Goal: Check status

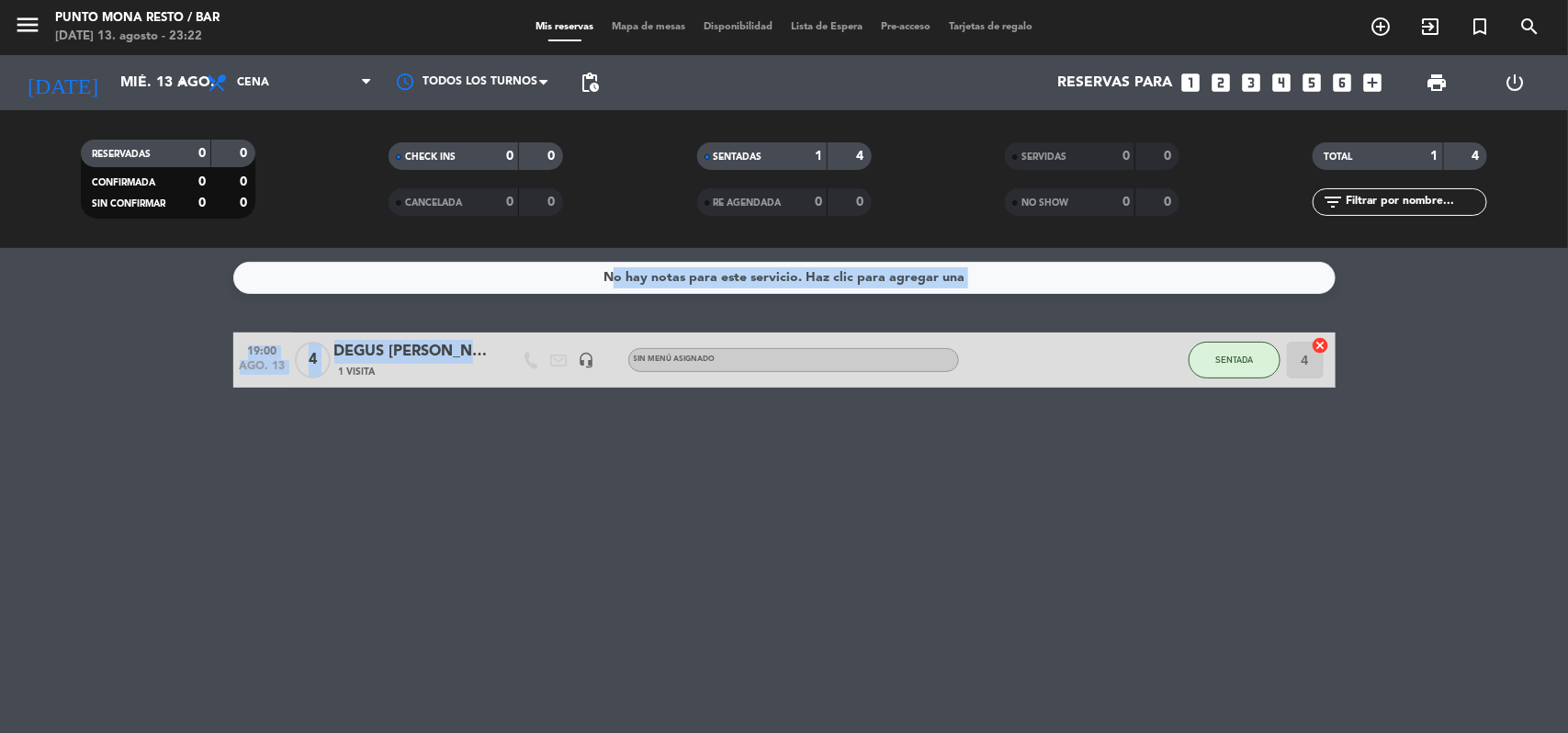
drag, startPoint x: 461, startPoint y: 343, endPoint x: 53, endPoint y: 392, distance: 410.9
click at [7, 355] on bookings-row "19:00 [DATE] 4 DEGUS [PERSON_NAME] 1 Visita headset_mic Sin menú asignado SENTA…" at bounding box center [784, 360] width 1568 height 55
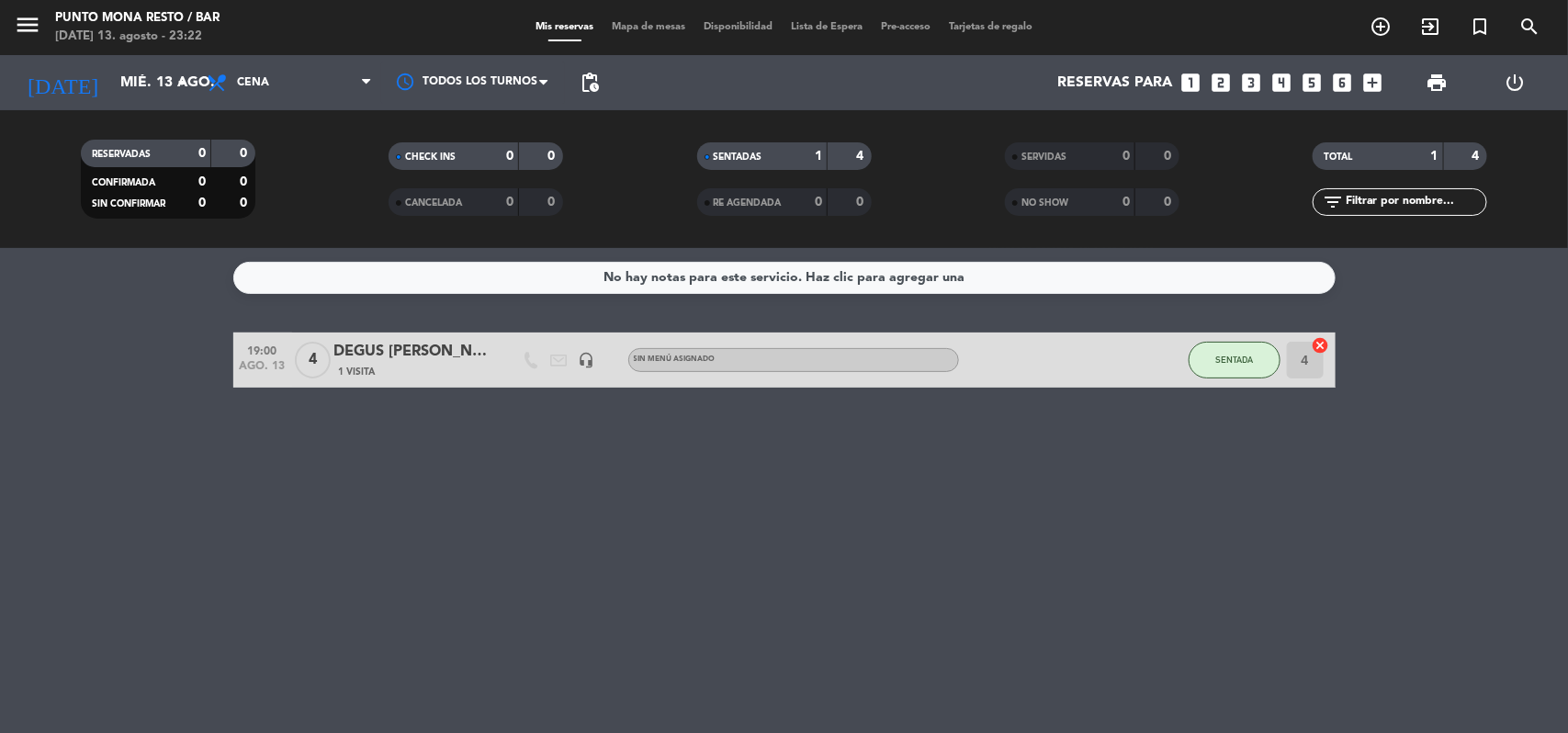
drag, startPoint x: 119, startPoint y: 504, endPoint x: 182, endPoint y: 517, distance: 64.3
click at [113, 507] on div "No hay notas para este servicio. Haz clic para agregar una 19:00 [DATE] 4 DEGUS…" at bounding box center [784, 491] width 1568 height 485
click at [185, 79] on icon "arrow_drop_down" at bounding box center [182, 82] width 22 height 22
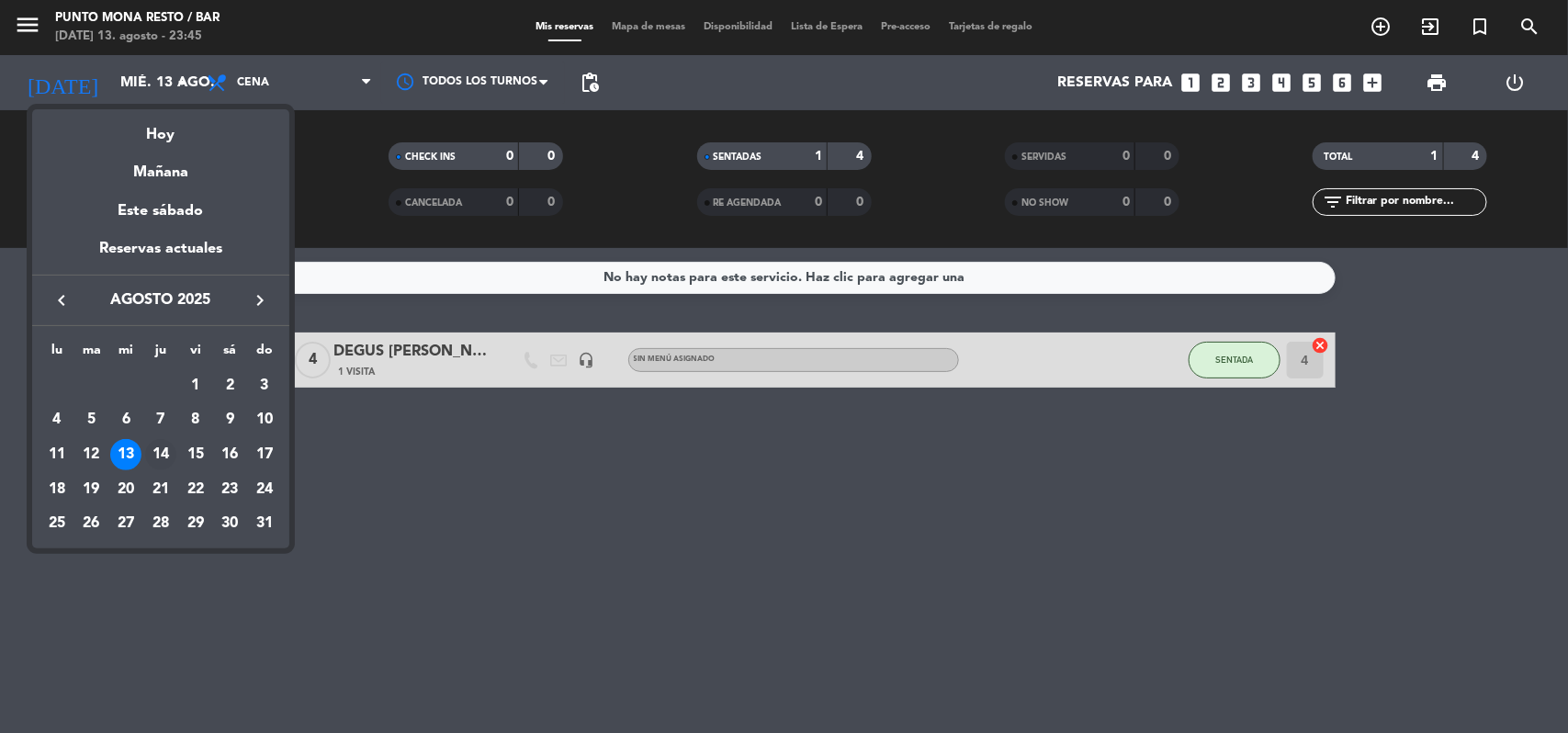
click at [163, 447] on div "14" at bounding box center [160, 454] width 31 height 31
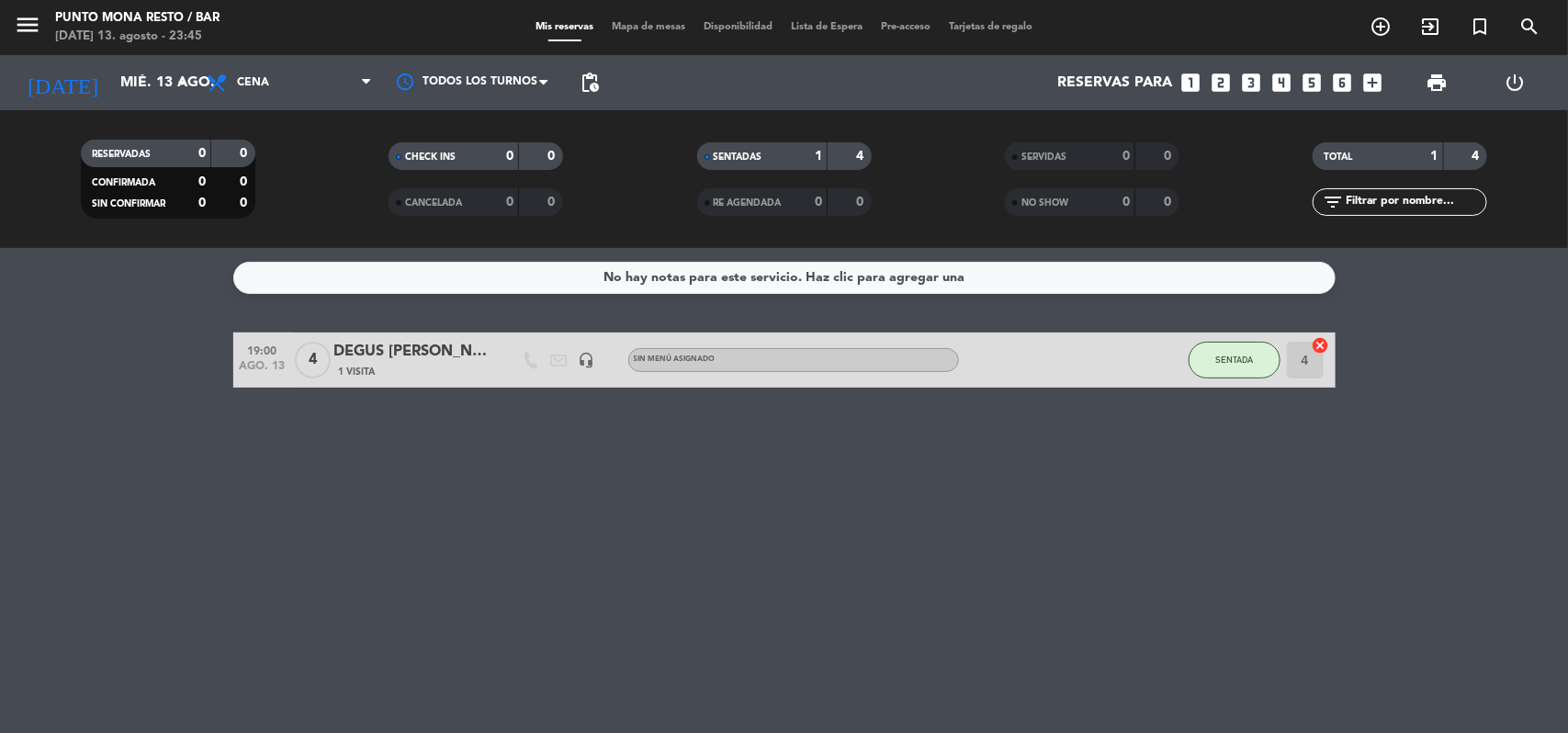
type input "jue. 14 ago."
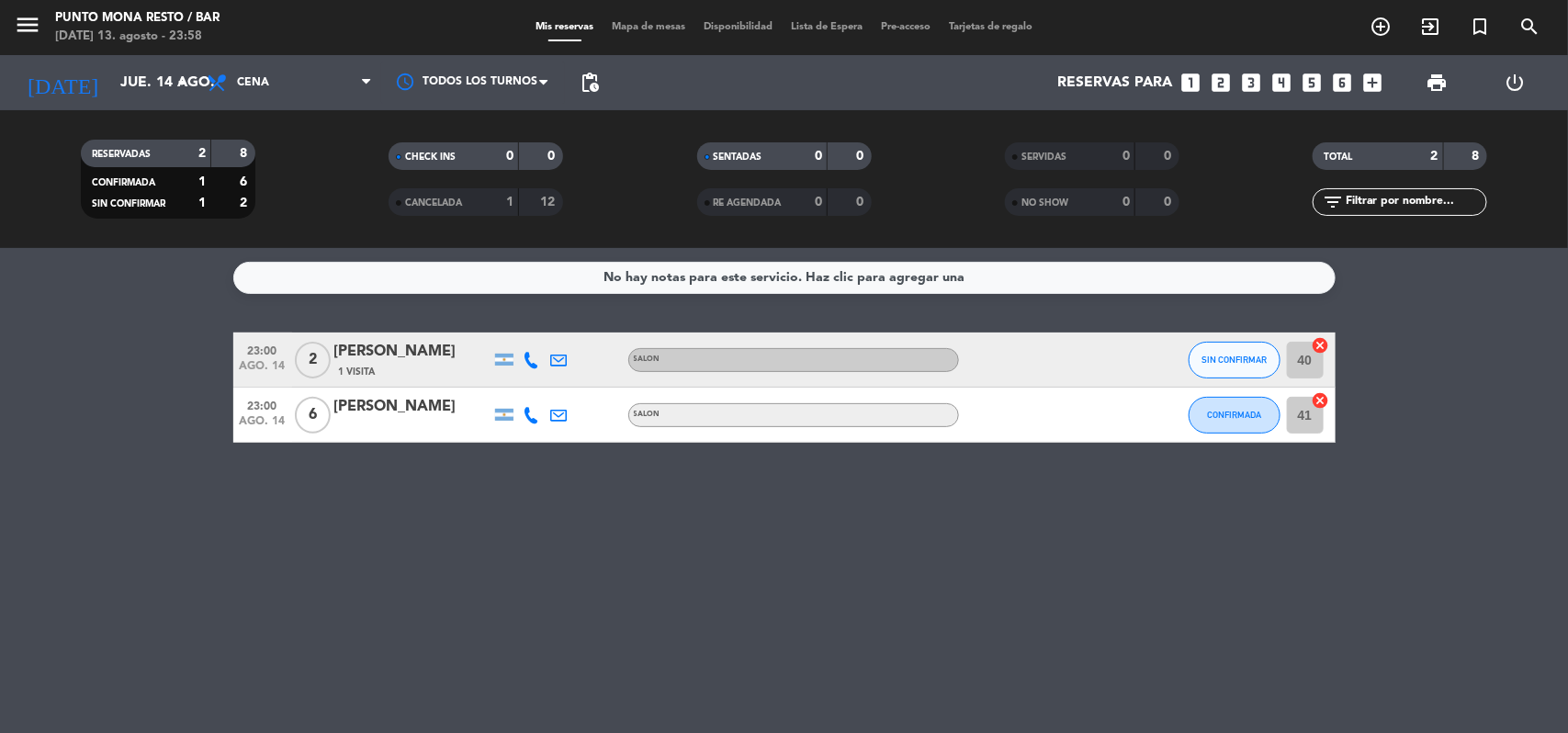
click at [127, 376] on bookings-row "23:00 [DATE] 2 [PERSON_NAME] 1 Visita SALON SIN CONFIRMAR 40 cancel 23:00 [DATE…" at bounding box center [784, 387] width 1568 height 110
click at [93, 437] on bookings-row "23:00 [DATE] 2 [PERSON_NAME] 1 Visita SALON SIN CONFIRMAR 40 cancel 23:00 [DATE…" at bounding box center [784, 387] width 1568 height 110
drag, startPoint x: 94, startPoint y: 289, endPoint x: 826, endPoint y: 598, distance: 794.5
click at [826, 598] on div "No hay notas para este servicio. Haz clic para agregar una 23:00 [DATE] 2 [PERS…" at bounding box center [784, 491] width 1568 height 485
click at [866, 576] on div "No hay notas para este servicio. Haz clic para agregar una 23:00 [DATE] 2 [PERS…" at bounding box center [784, 491] width 1568 height 485
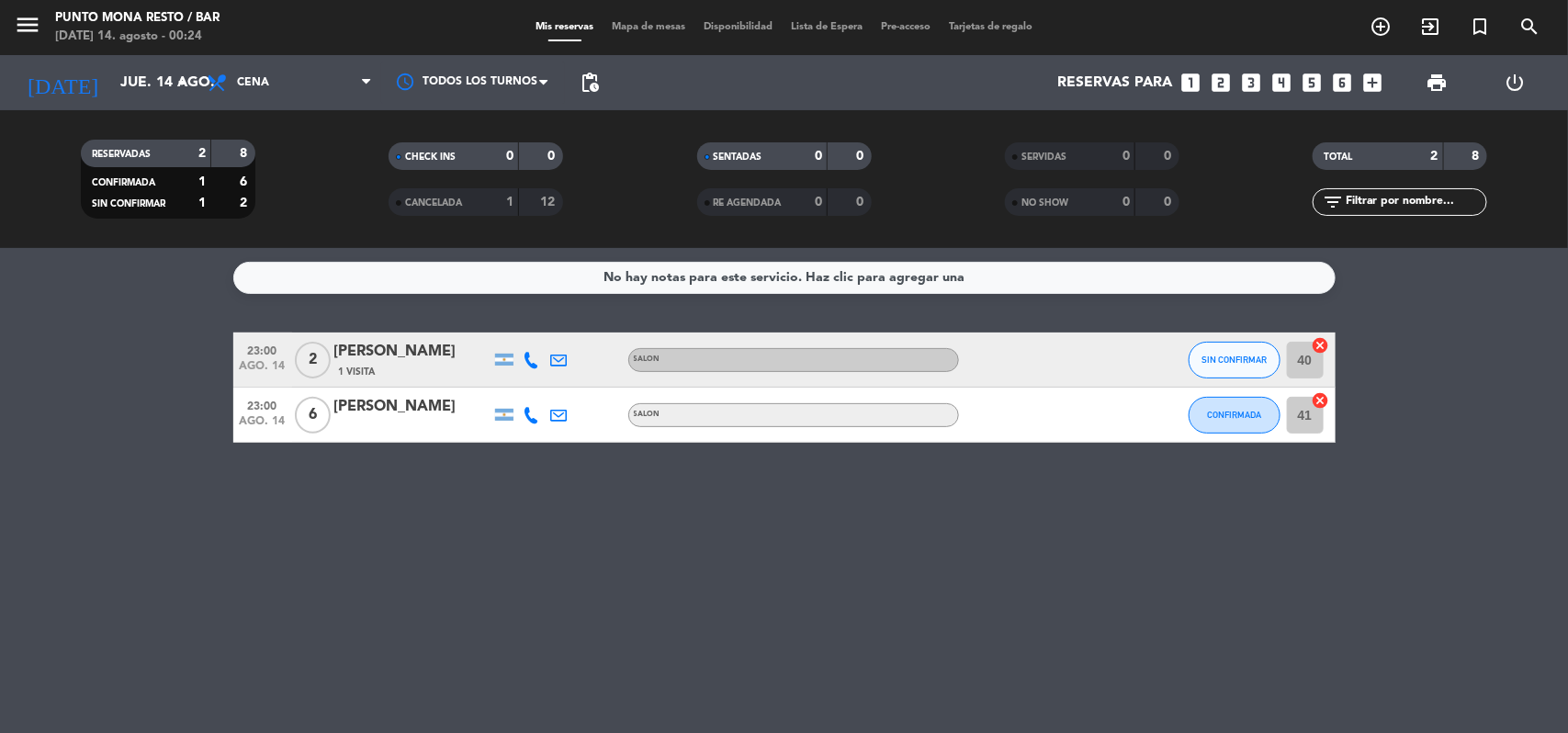
drag, startPoint x: 1337, startPoint y: 598, endPoint x: 76, endPoint y: 314, distance: 1292.6
click at [76, 314] on div "No hay notas para este servicio. Haz clic para agregar una 23:00 [DATE] 2 [PERS…" at bounding box center [784, 491] width 1568 height 485
click at [69, 320] on div "No hay notas para este servicio. Haz clic para agregar una 23:00 [DATE] 2 [PERS…" at bounding box center [784, 491] width 1568 height 485
drag, startPoint x: 90, startPoint y: 309, endPoint x: 1286, endPoint y: 460, distance: 1205.5
click at [1286, 460] on div "No hay notas para este servicio. Haz clic para agregar una 23:00 [DATE] 2 [PERS…" at bounding box center [784, 491] width 1568 height 485
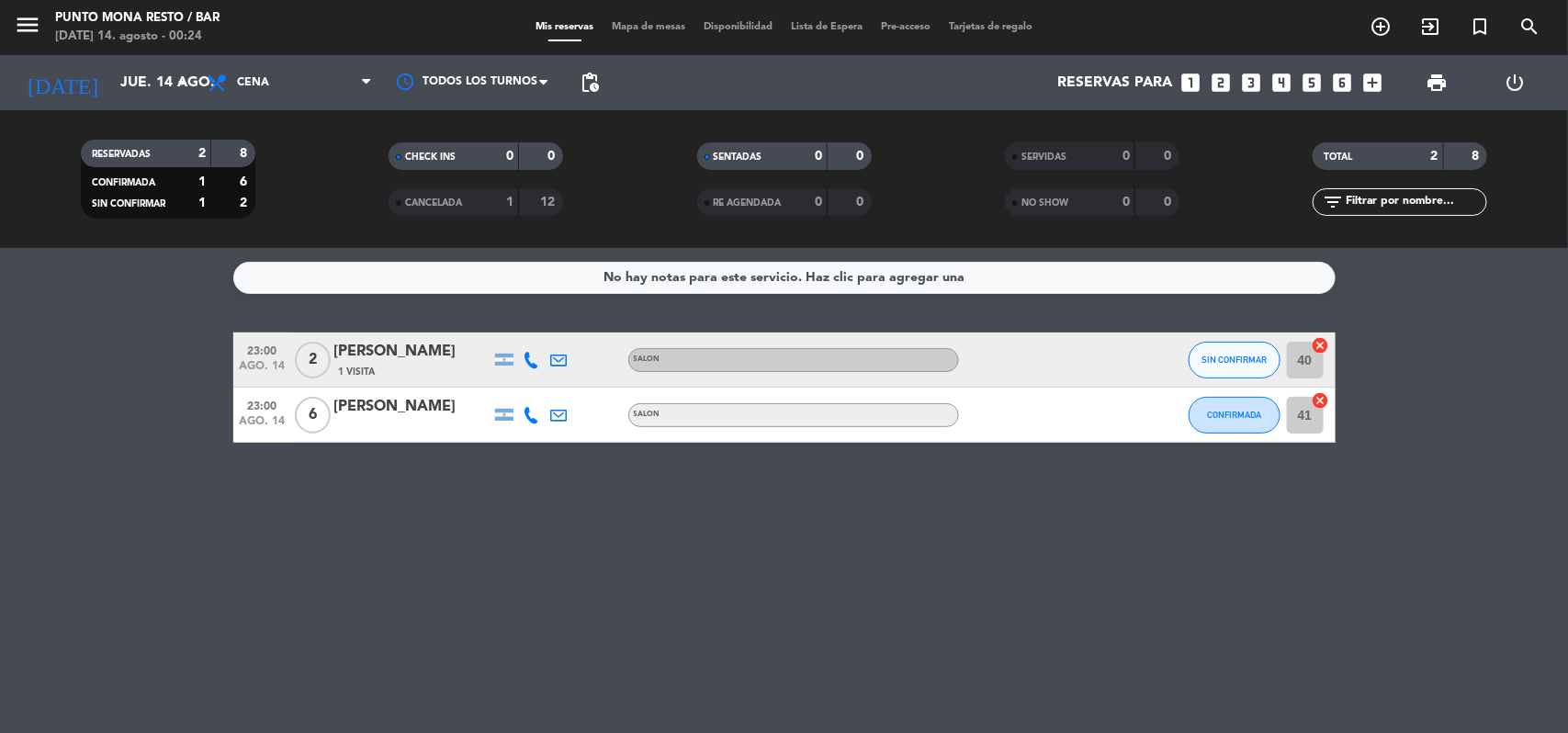
click at [1282, 460] on div "No hay notas para este servicio. Haz clic para agregar una 23:00 [DATE] 2 [PERS…" at bounding box center [784, 491] width 1568 height 485
drag, startPoint x: 1389, startPoint y: 281, endPoint x: 180, endPoint y: 649, distance: 1263.8
click at [180, 649] on div "No hay notas para este servicio. Haz clic para agregar una 23:00 [DATE] 2 [PERS…" at bounding box center [784, 491] width 1568 height 485
click at [178, 493] on div "No hay notas para este servicio. Haz clic para agregar una 23:00 [DATE] 2 [PERS…" at bounding box center [784, 491] width 1568 height 485
drag, startPoint x: 153, startPoint y: 314, endPoint x: 805, endPoint y: 655, distance: 735.8
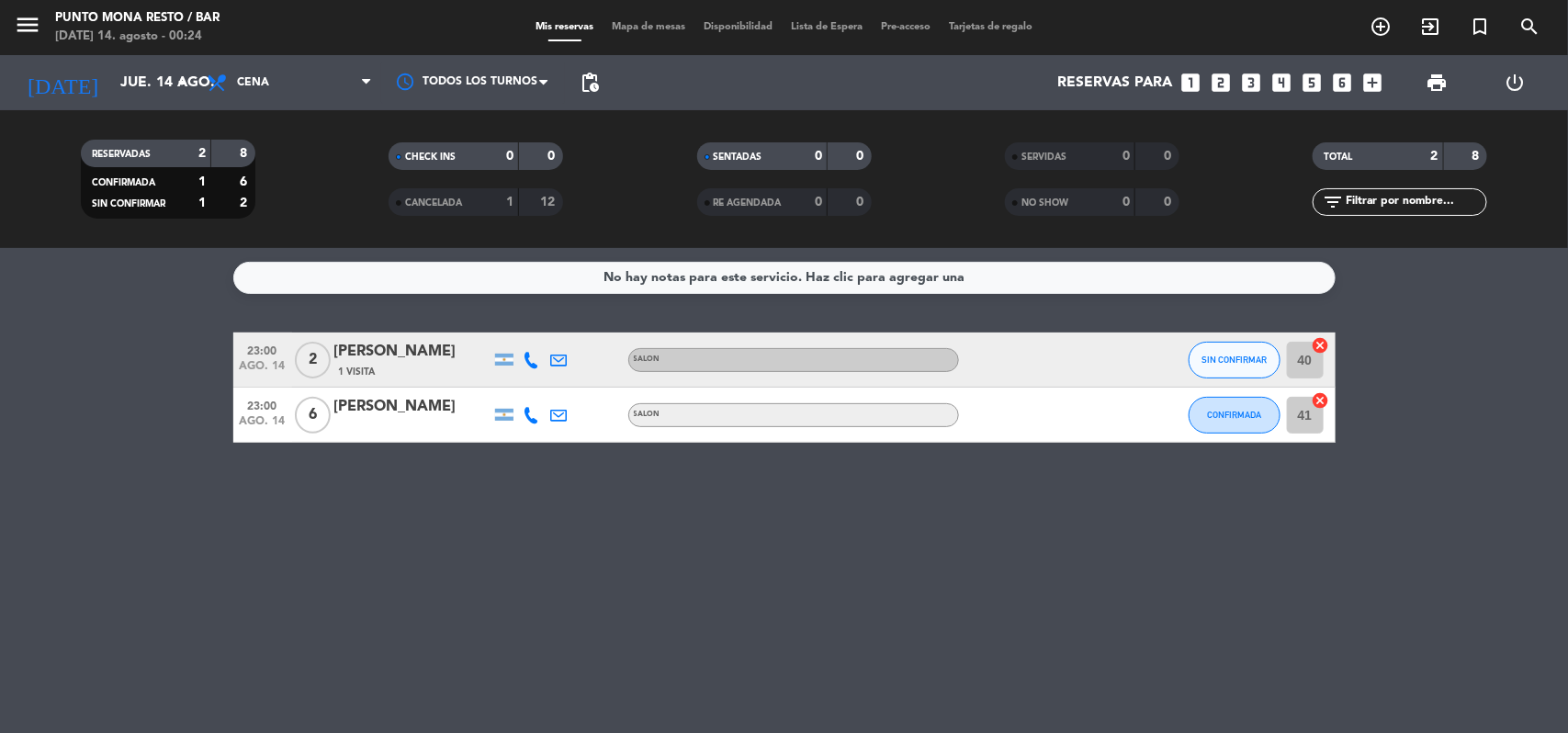
click at [808, 654] on div "No hay notas para este servicio. Haz clic para agregar una 23:00 [DATE] 2 [PERS…" at bounding box center [784, 491] width 1568 height 485
click at [234, 496] on div "No hay notas para este servicio. Haz clic para agregar una 23:00 [DATE] 2 [PERS…" at bounding box center [784, 491] width 1568 height 485
drag, startPoint x: 0, startPoint y: 181, endPoint x: 60, endPoint y: 357, distance: 185.9
click at [60, 357] on div "No hay notas para este servicio. Haz clic para agregar una 23:00 [DATE] 2 [PERS…" at bounding box center [784, 491] width 1568 height 485
click at [60, 357] on bookings-row "23:00 [DATE] 2 [PERSON_NAME] 1 Visita SALON SIN CONFIRMAR 40 cancel 23:00 [DATE…" at bounding box center [784, 387] width 1568 height 110
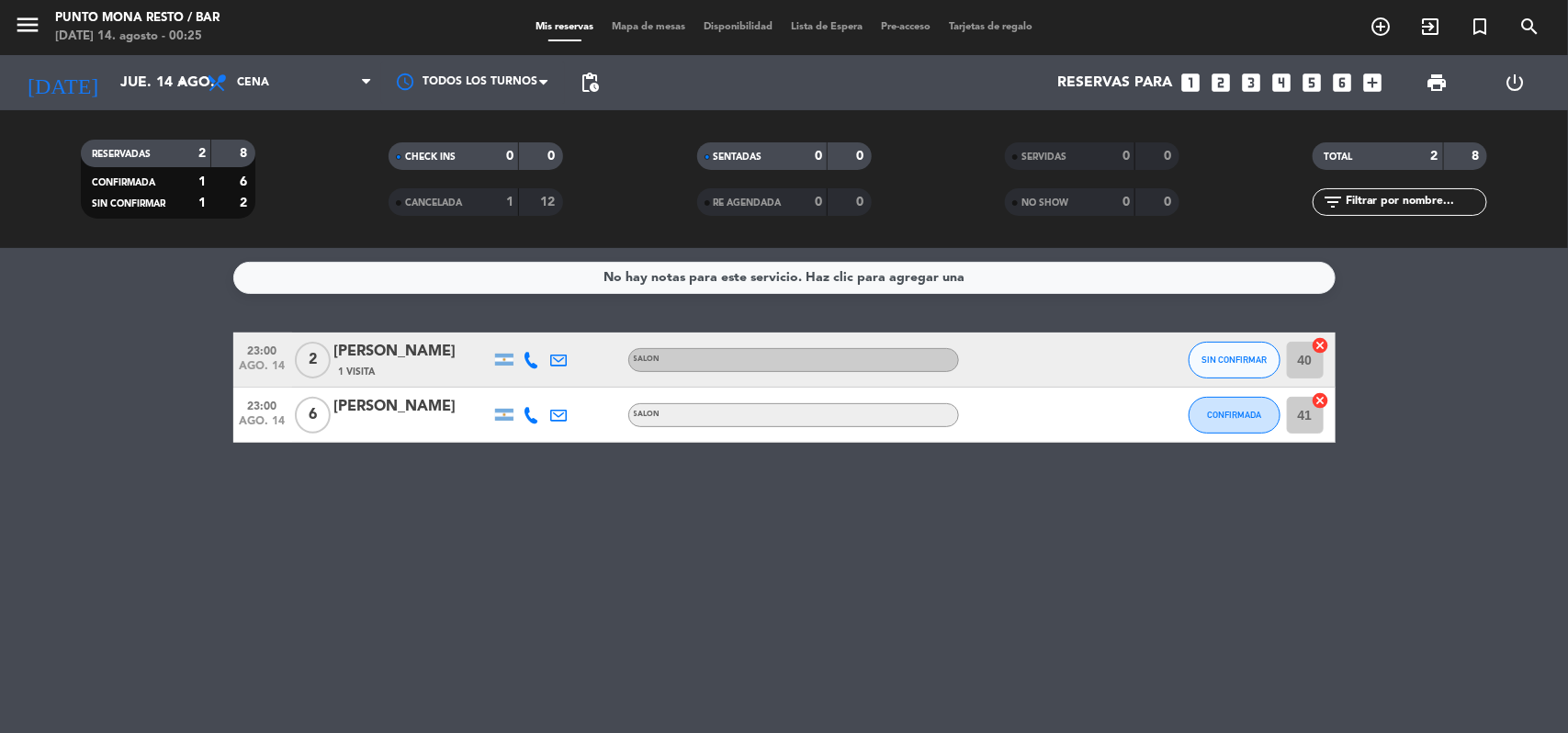
drag, startPoint x: 34, startPoint y: 373, endPoint x: 634, endPoint y: 679, distance: 673.5
click at [636, 678] on div "No hay notas para este servicio. Haz clic para agregar una 23:00 [DATE] 2 [PERS…" at bounding box center [784, 491] width 1568 height 485
click at [795, 628] on div "No hay notas para este servicio. Haz clic para agregar una 23:00 [DATE] 2 [PERS…" at bounding box center [784, 491] width 1568 height 485
drag, startPoint x: 503, startPoint y: 494, endPoint x: 0, endPoint y: 205, distance: 580.1
click at [0, 205] on ng-component "menu Punto Mona Resto / Bar [DATE] 14. agosto - 00:25 Mis reservas Mapa de mesa…" at bounding box center [784, 366] width 1568 height 733
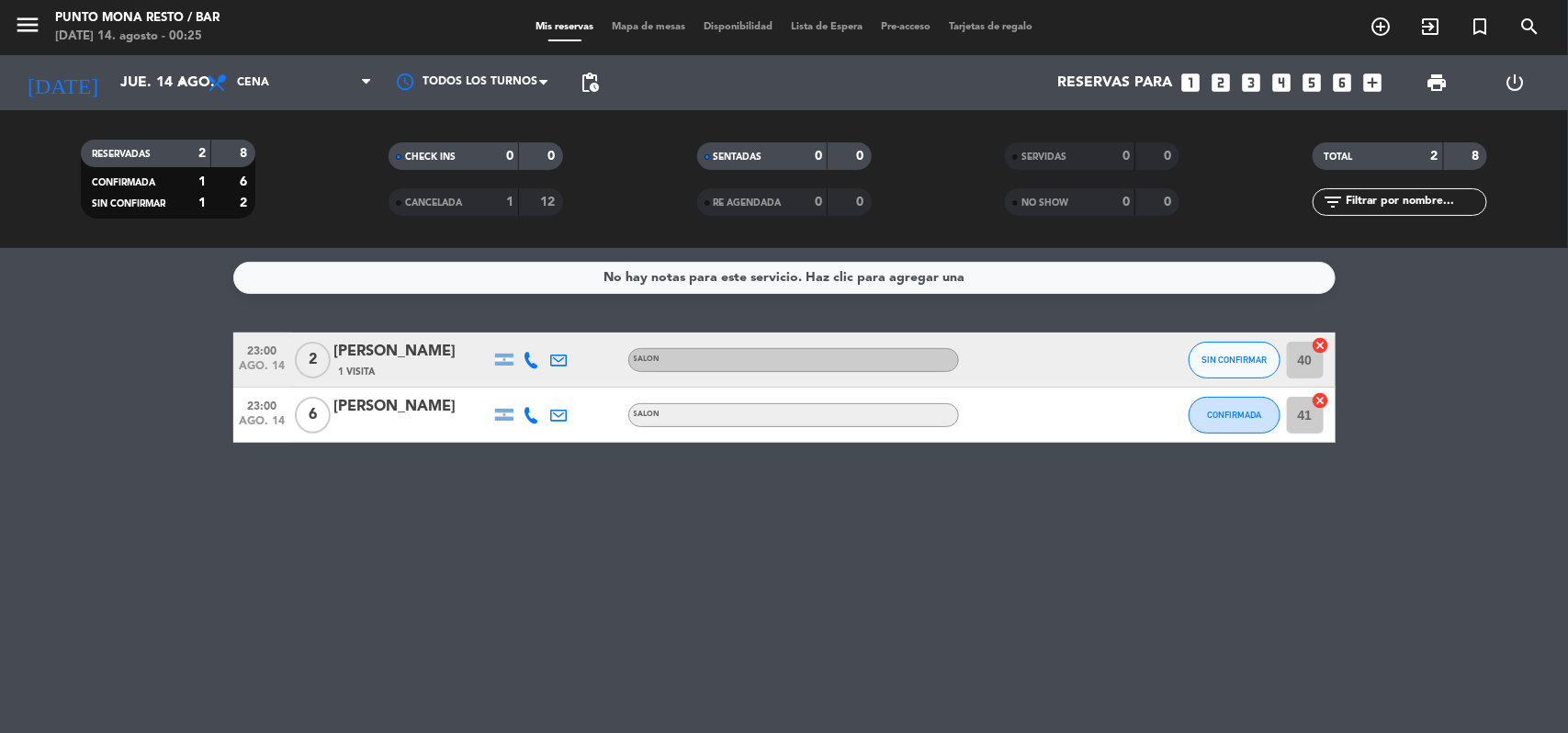
click at [0, 350] on bookings-row "23:00 [DATE] 2 [PERSON_NAME] 1 Visita SALON SIN CONFIRMAR 40 cancel 23:00 [DATE…" at bounding box center [784, 387] width 1568 height 110
click at [12, 300] on div "No hay notas para este servicio. Haz clic para agregar una 23:00 [DATE] 2 [PERS…" at bounding box center [784, 491] width 1568 height 485
click at [79, 315] on div "No hay notas para este servicio. Haz clic para agregar una 23:00 [DATE] 2 [PERS…" at bounding box center [784, 491] width 1568 height 485
drag, startPoint x: 94, startPoint y: 272, endPoint x: 658, endPoint y: 554, distance: 630.6
click at [658, 554] on div "No hay notas para este servicio. Haz clic para agregar una 23:00 [DATE] 2 [PERS…" at bounding box center [784, 491] width 1568 height 485
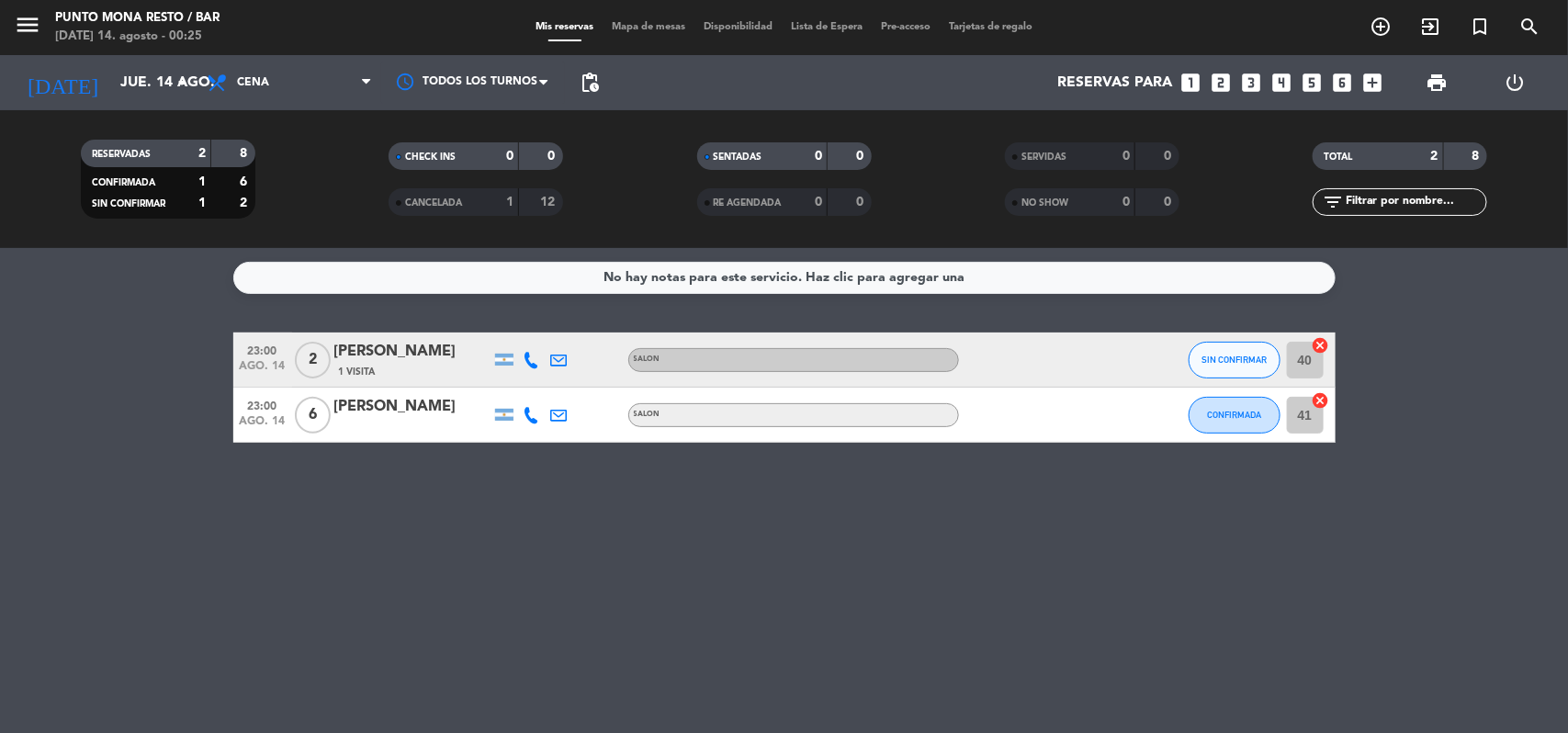
click at [658, 554] on div "No hay notas para este servicio. Haz clic para agregar una 23:00 [DATE] 2 [PERS…" at bounding box center [784, 491] width 1568 height 485
drag, startPoint x: 1298, startPoint y: 451, endPoint x: 1326, endPoint y: 428, distance: 36.2
click at [1315, 435] on div "No hay notas para este servicio. Haz clic para agregar una 23:00 [DATE] 2 [PERS…" at bounding box center [784, 491] width 1568 height 485
drag, startPoint x: 1370, startPoint y: 410, endPoint x: 76, endPoint y: 347, distance: 1295.5
click at [76, 347] on bookings-row "23:00 [DATE] 2 [PERSON_NAME] 1 Visita SALON SIN CONFIRMAR 40 cancel 23:00 [DATE…" at bounding box center [784, 387] width 1568 height 110
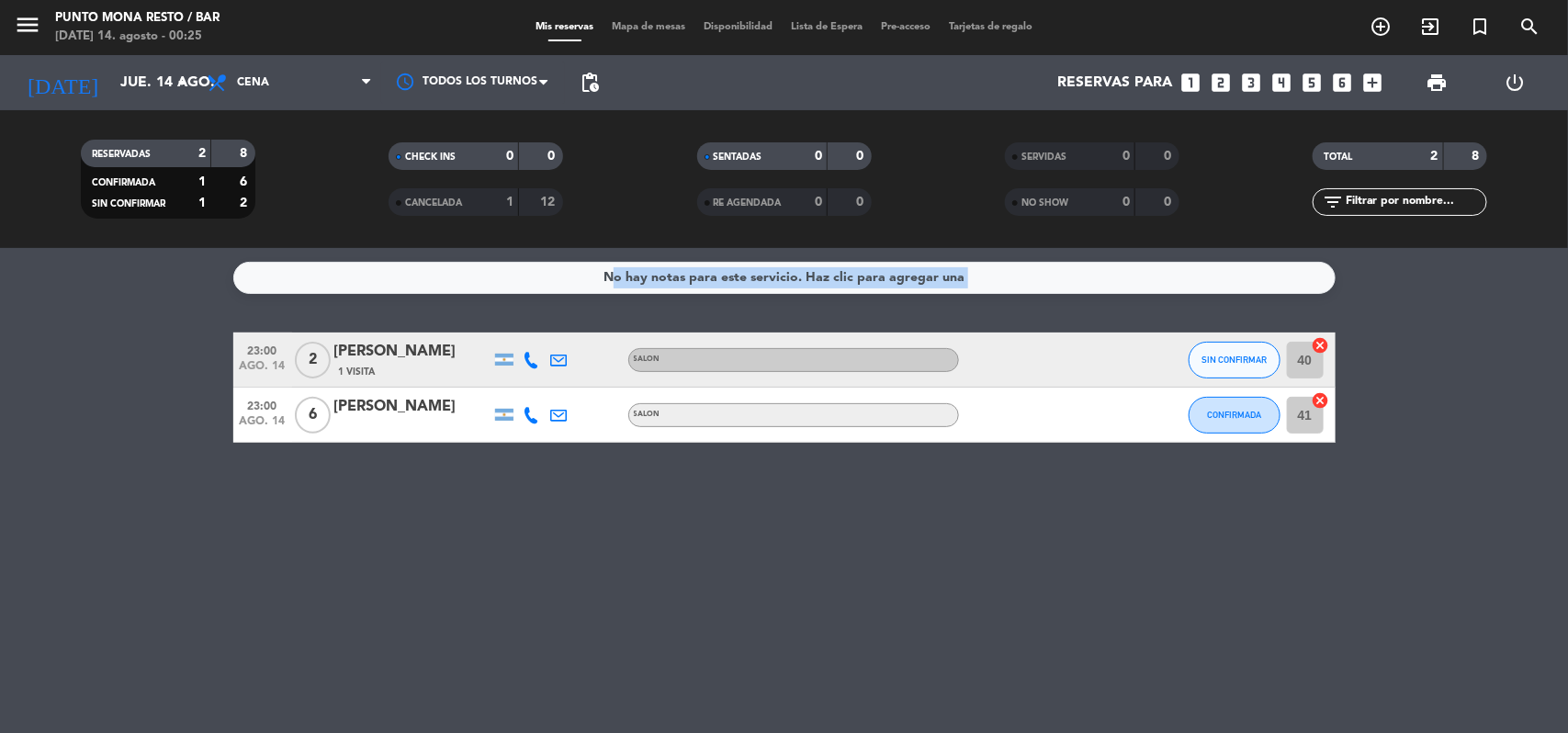
click at [74, 347] on bookings-row "23:00 [DATE] 2 [PERSON_NAME] 1 Visita SALON SIN CONFIRMAR 40 cancel 23:00 [DATE…" at bounding box center [784, 387] width 1568 height 110
